Goal: Task Accomplishment & Management: Use online tool/utility

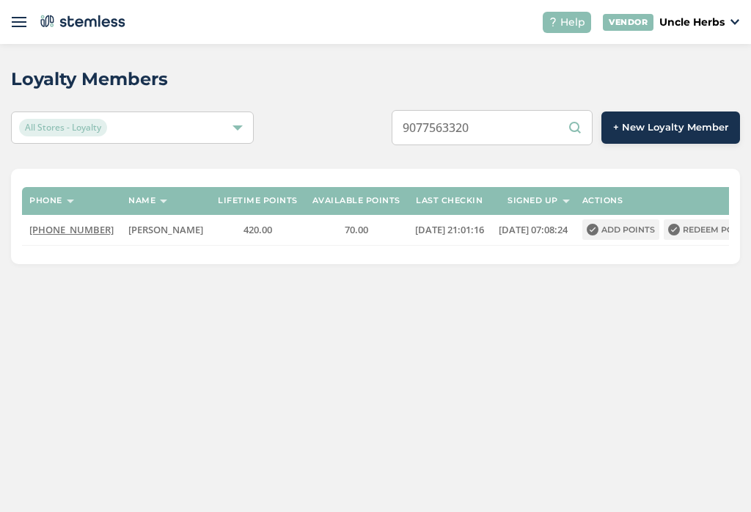
click at [529, 127] on input "9077563320" at bounding box center [492, 127] width 201 height 35
type input "9"
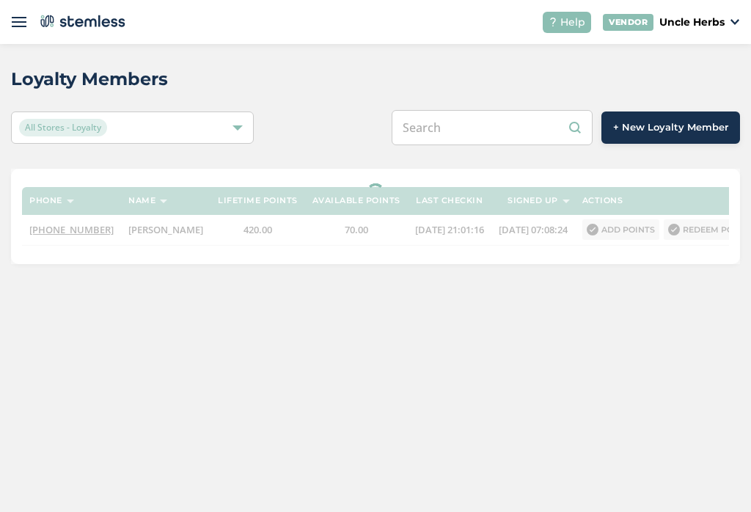
click at [510, 127] on input "text" at bounding box center [492, 127] width 201 height 35
paste input "9077563320"
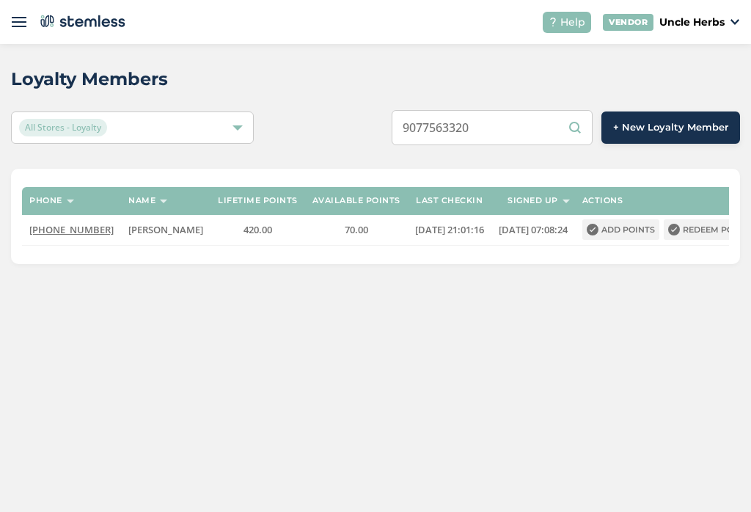
click at [536, 128] on input "9077563320" at bounding box center [492, 127] width 201 height 35
type input "9077563320"
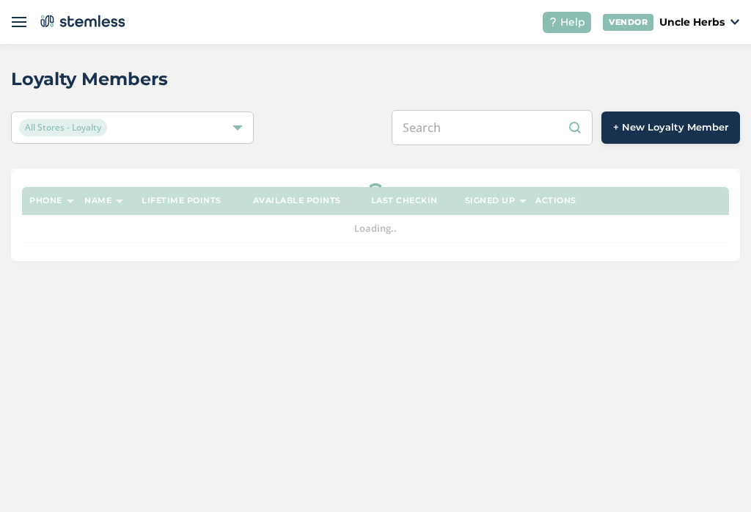
click at [522, 129] on input "text" at bounding box center [492, 127] width 201 height 35
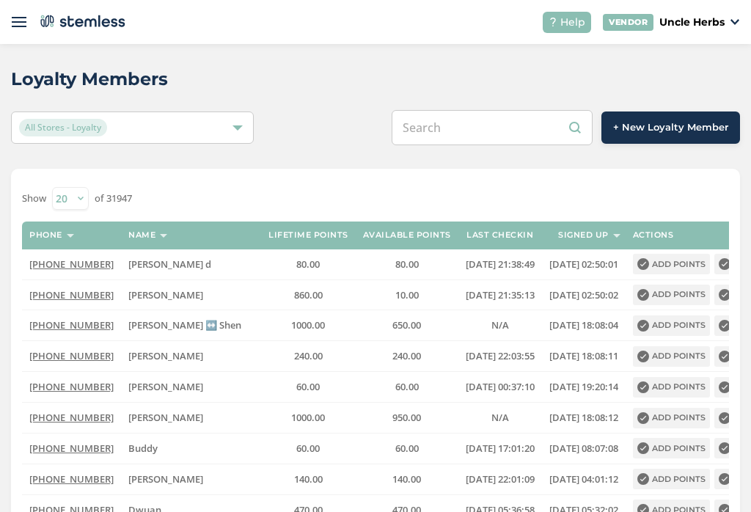
paste input "9077563320"
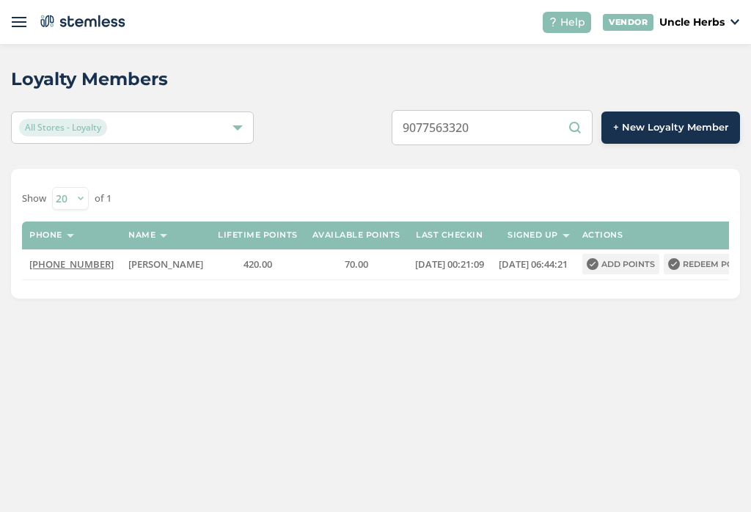
click at [533, 120] on input "9077563320" at bounding box center [492, 127] width 201 height 35
type input "9079424146"
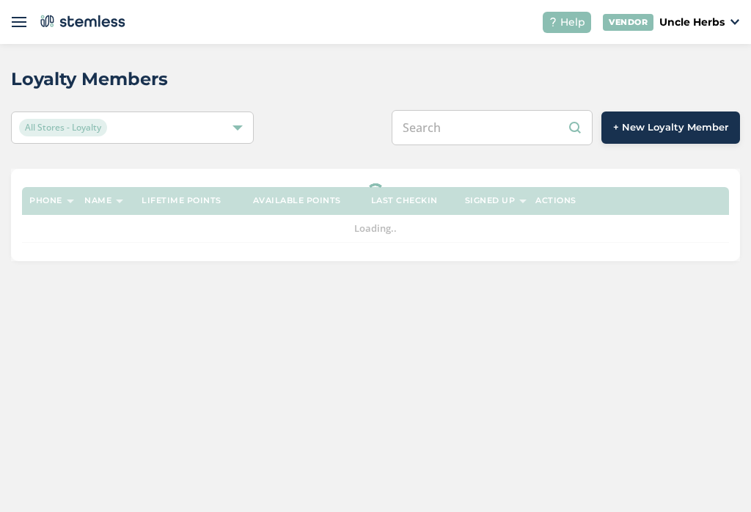
click at [517, 127] on input "text" at bounding box center [492, 127] width 201 height 35
paste input "9079424146"
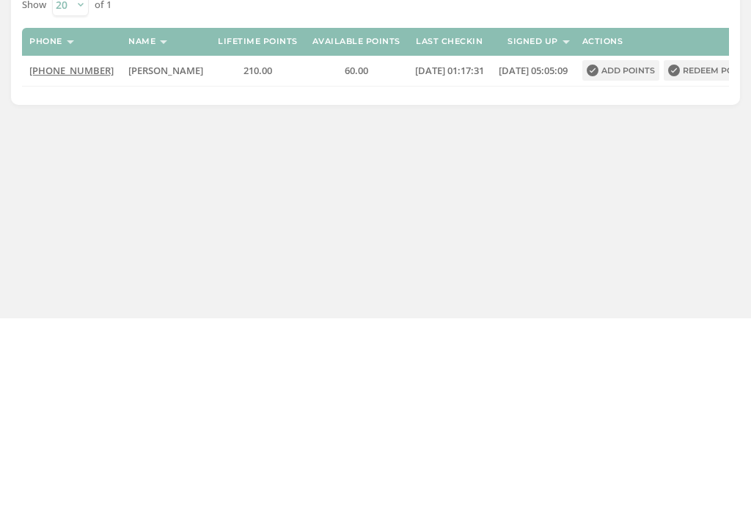
type input "9079424126"
click at [707, 254] on button "Redeem points" at bounding box center [711, 264] width 94 height 21
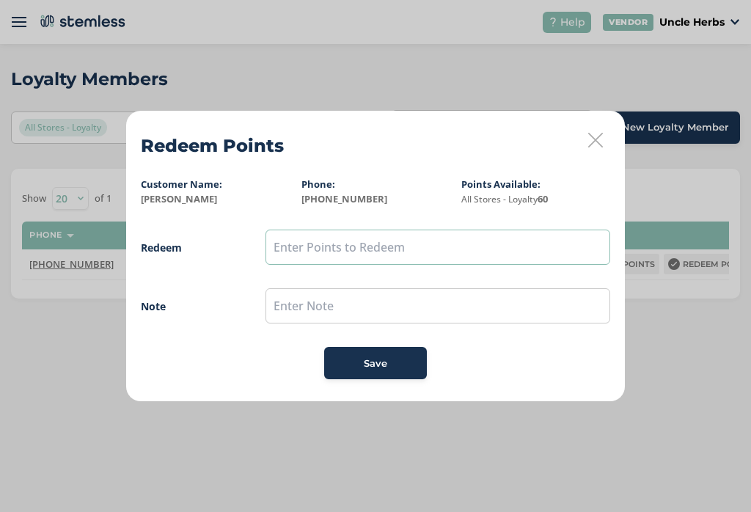
click at [393, 245] on input "text" at bounding box center [438, 247] width 345 height 35
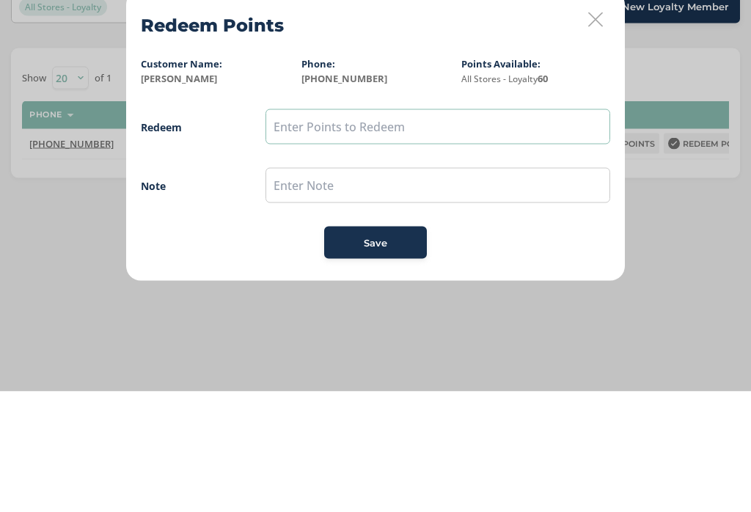
click at [492, 230] on input "text" at bounding box center [438, 247] width 345 height 35
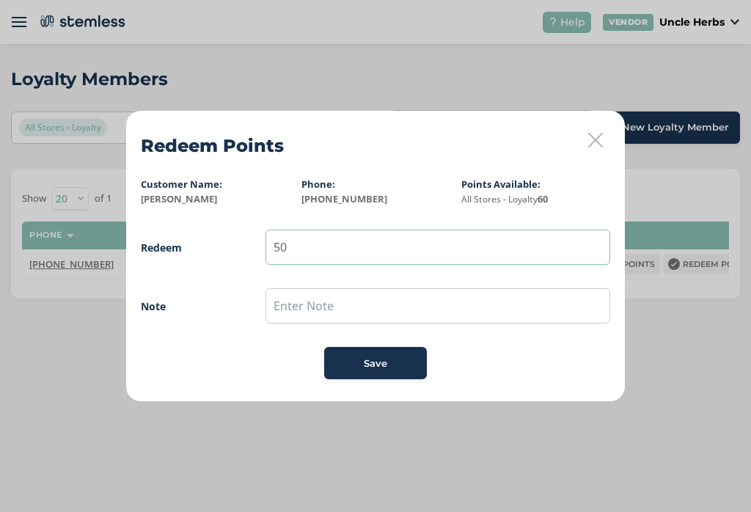
type input "50"
click at [381, 352] on button "Save" at bounding box center [375, 363] width 103 height 32
